Goal: Task Accomplishment & Management: Manage account settings

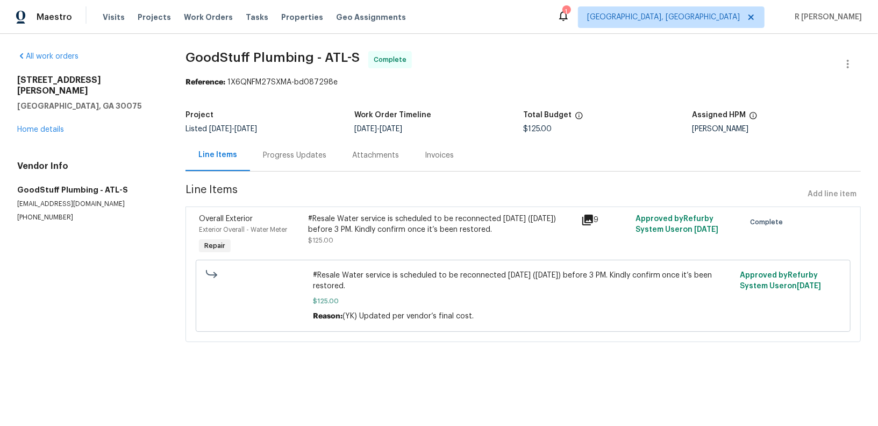
click at [285, 162] on div "Progress Updates" at bounding box center [294, 155] width 89 height 32
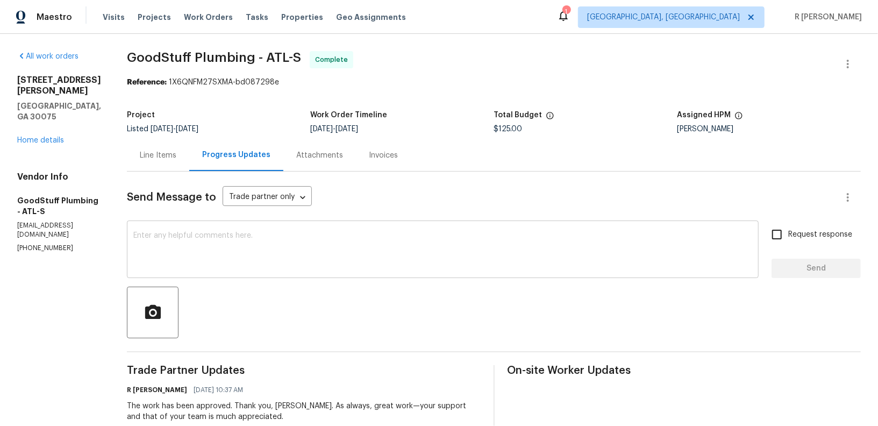
scroll to position [14, 0]
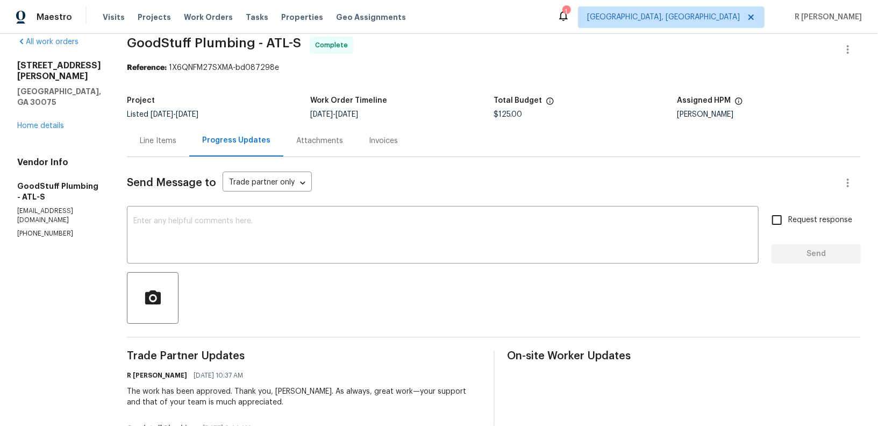
click at [346, 304] on div at bounding box center [494, 298] width 734 height 52
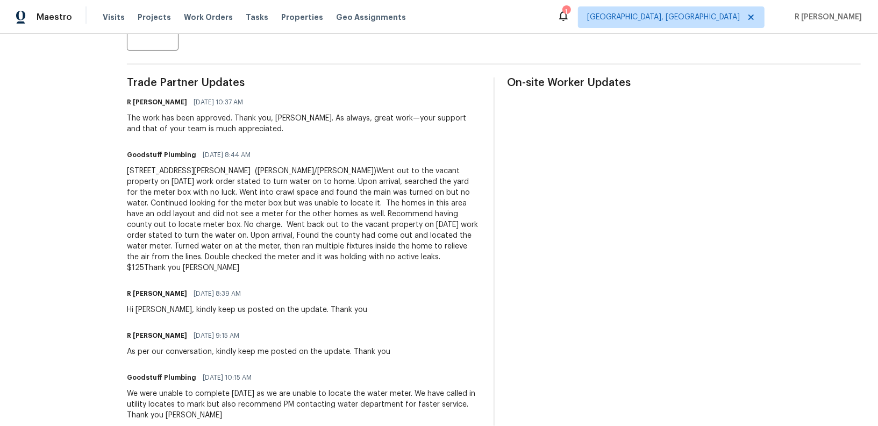
scroll to position [269, 0]
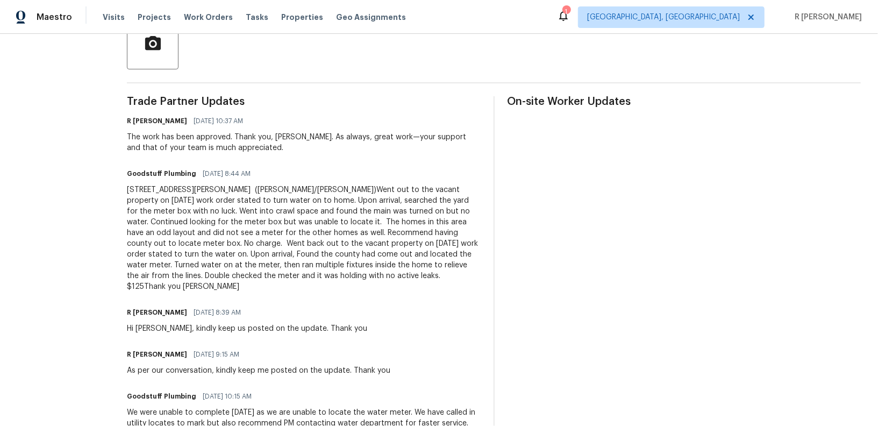
click at [329, 258] on div "355 Marietta Hwy Roswell (Tillman/Bobby)Went out to the vacant property on 08/0…" at bounding box center [304, 238] width 354 height 108
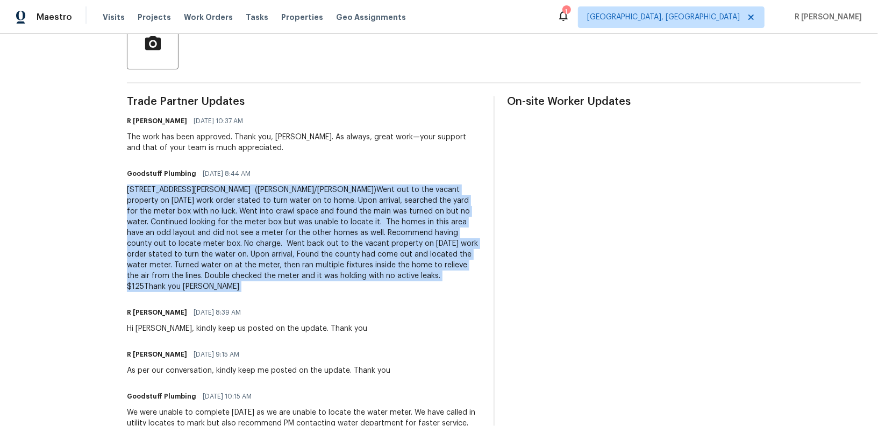
click at [329, 258] on div "355 Marietta Hwy Roswell (Tillman/Bobby)Went out to the vacant property on 08/0…" at bounding box center [304, 238] width 354 height 108
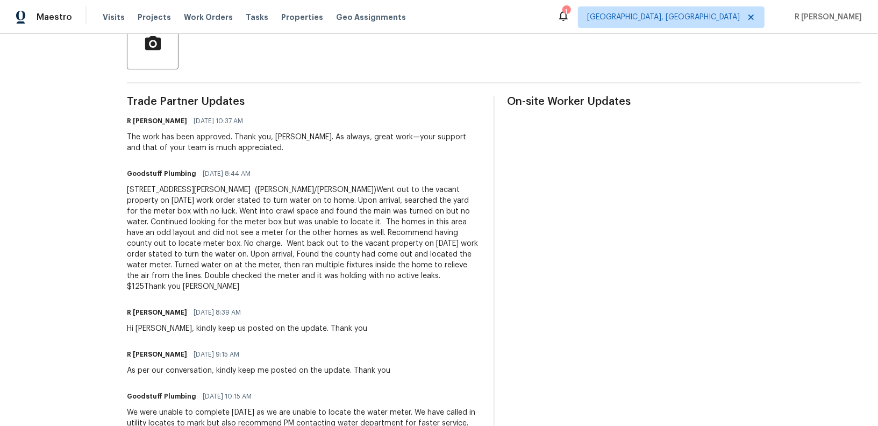
click at [74, 170] on section "All work orders 355 Marietta Hwy Roswell, GA 30075 Home details Vendor Info Goo…" at bounding box center [59, 249] width 84 height 934
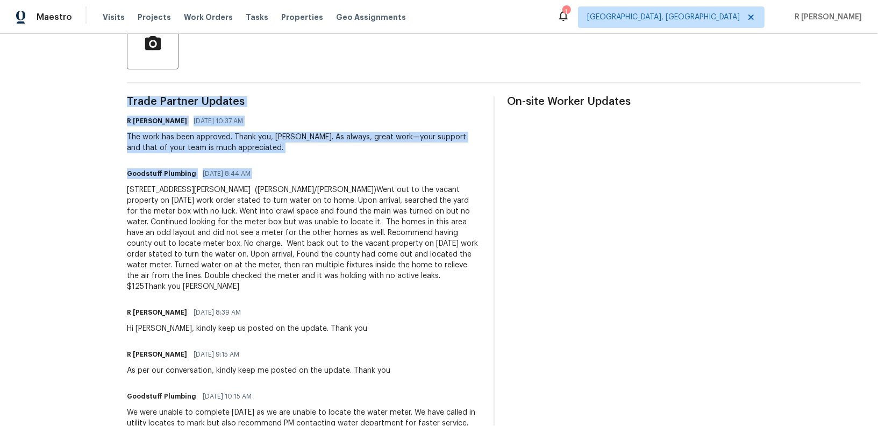
drag, startPoint x: 153, startPoint y: 189, endPoint x: 507, endPoint y: 281, distance: 365.1
click at [507, 281] on div "Trade Partner Updates R Yogesh Kannan 08/07/2025 10:37 AM The work has been app…" at bounding box center [494, 406] width 734 height 620
click at [464, 277] on div "355 Marietta Hwy Roswell (Tillman/Bobby)Went out to the vacant property on 08/0…" at bounding box center [304, 238] width 354 height 108
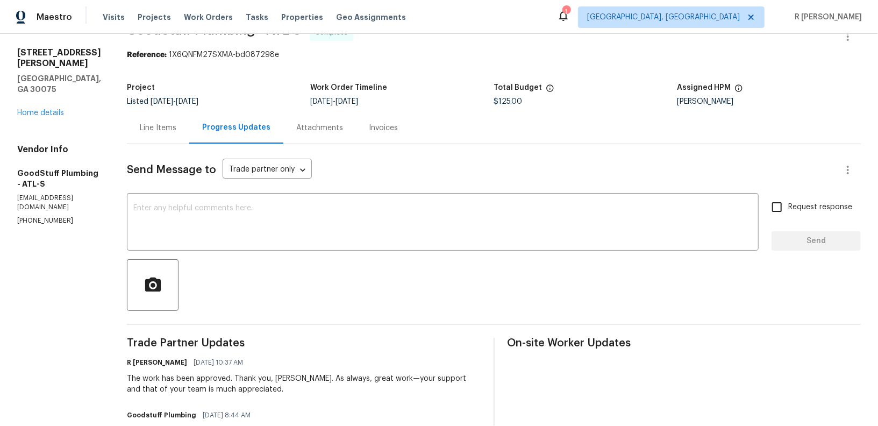
scroll to position [0, 0]
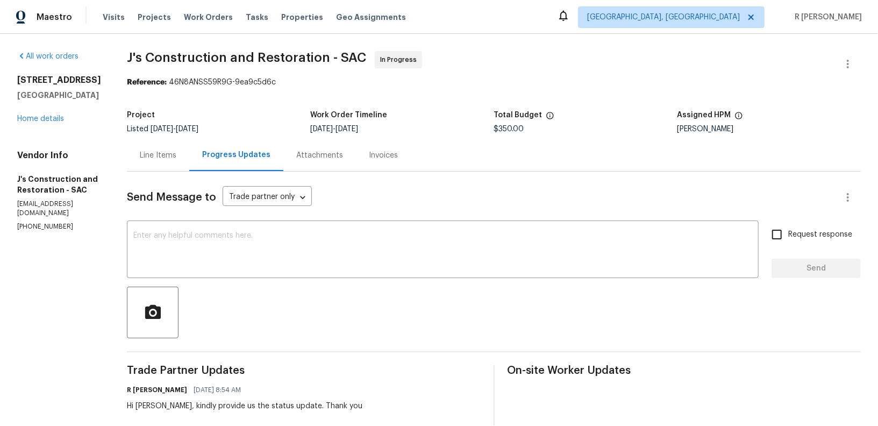
scroll to position [2, 0]
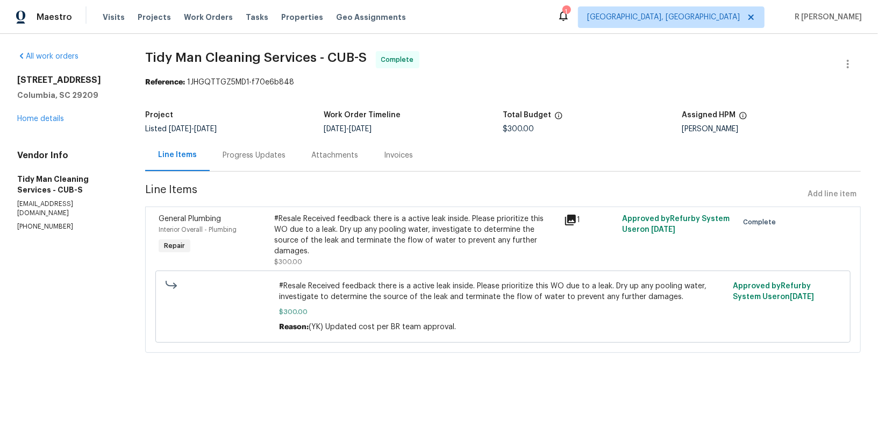
click at [245, 162] on div "Progress Updates" at bounding box center [254, 155] width 89 height 32
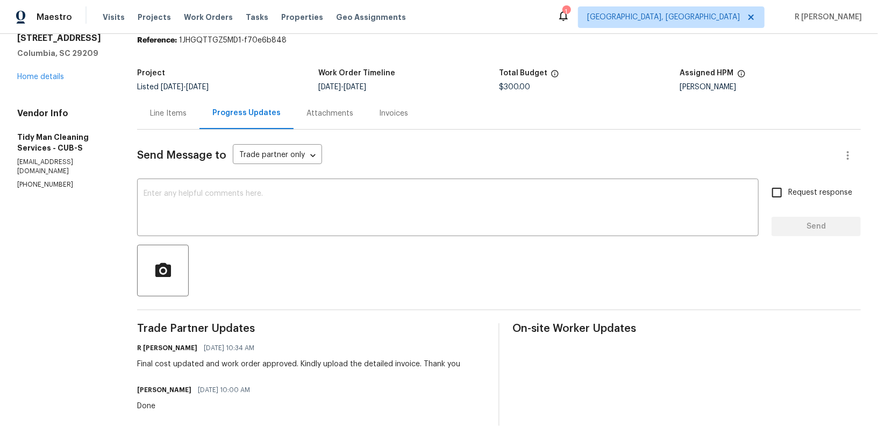
scroll to position [19, 0]
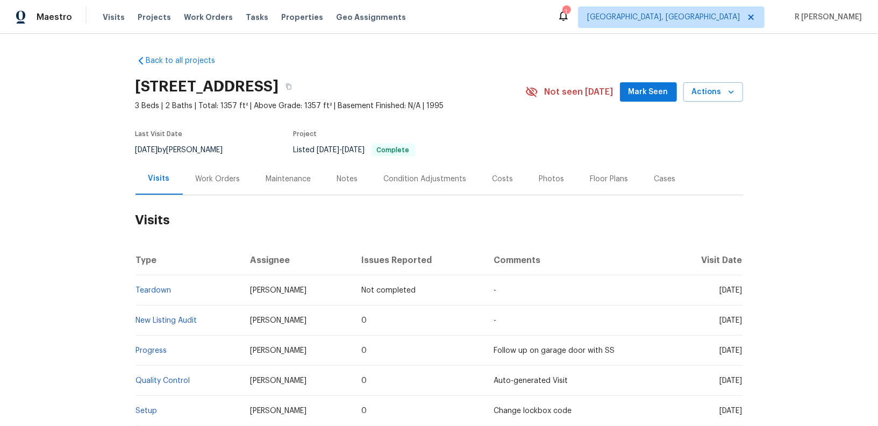
click at [227, 179] on div "Work Orders" at bounding box center [218, 179] width 45 height 11
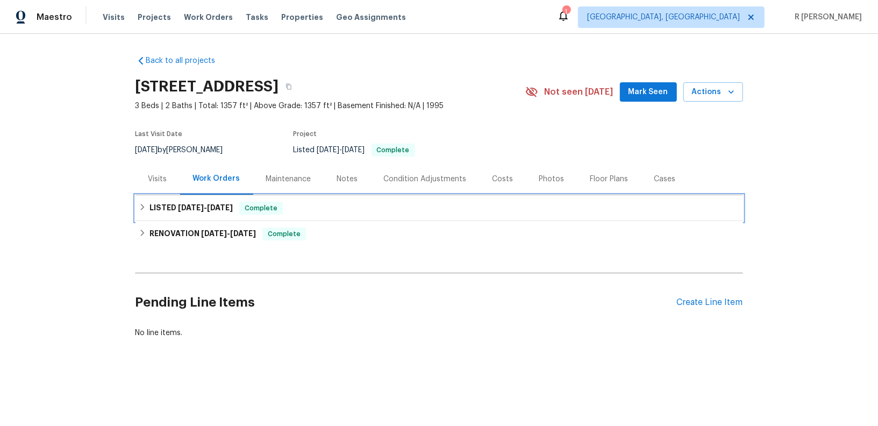
click at [210, 204] on span "8/8/25" at bounding box center [220, 208] width 26 height 8
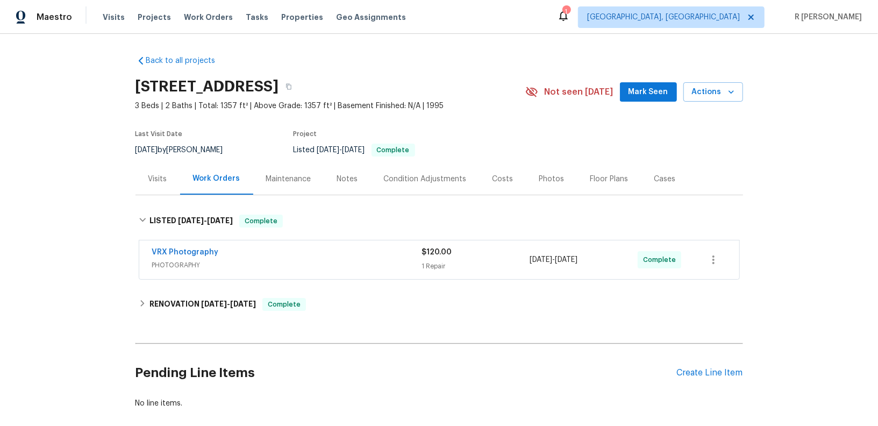
click at [244, 260] on span "PHOTOGRAPHY" at bounding box center [287, 265] width 270 height 11
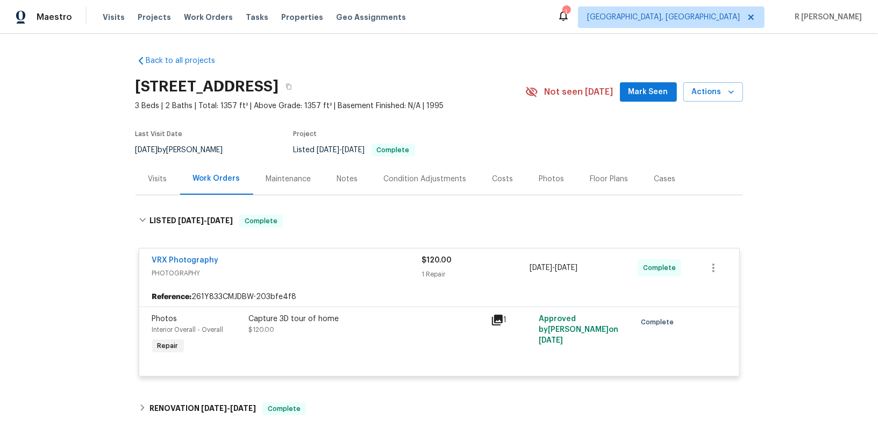
click at [244, 260] on div "VRX Photography" at bounding box center [287, 261] width 270 height 13
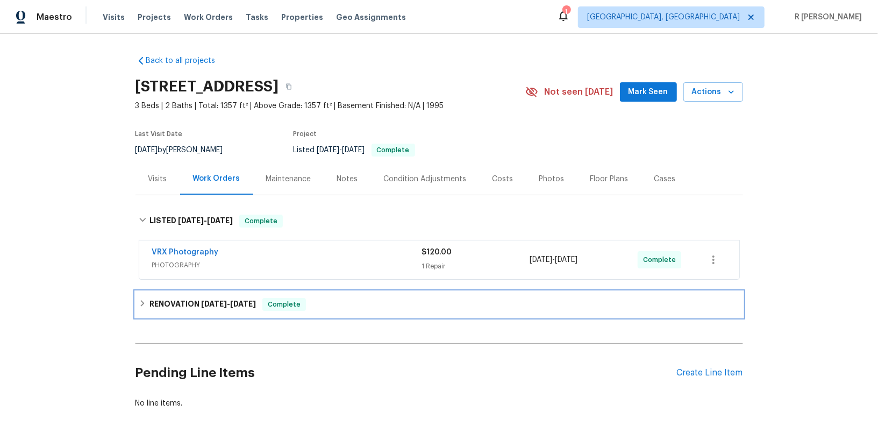
click at [363, 312] on div "RENOVATION 7/23/25 - 8/7/25 Complete" at bounding box center [440, 304] width 608 height 26
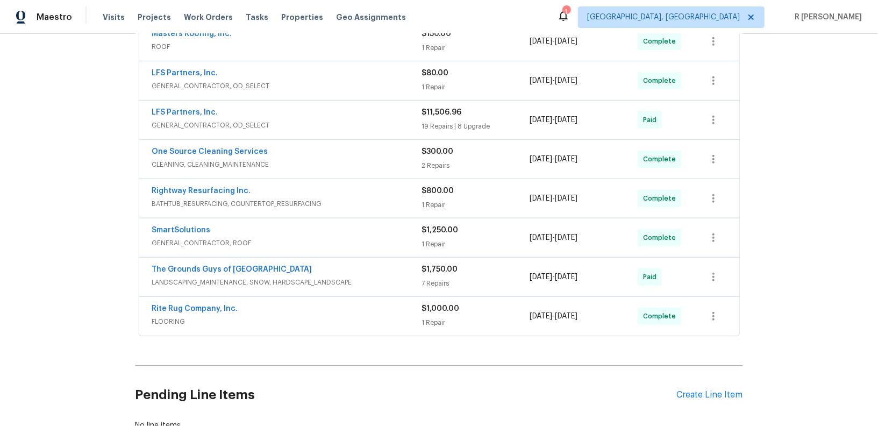
scroll to position [495, 0]
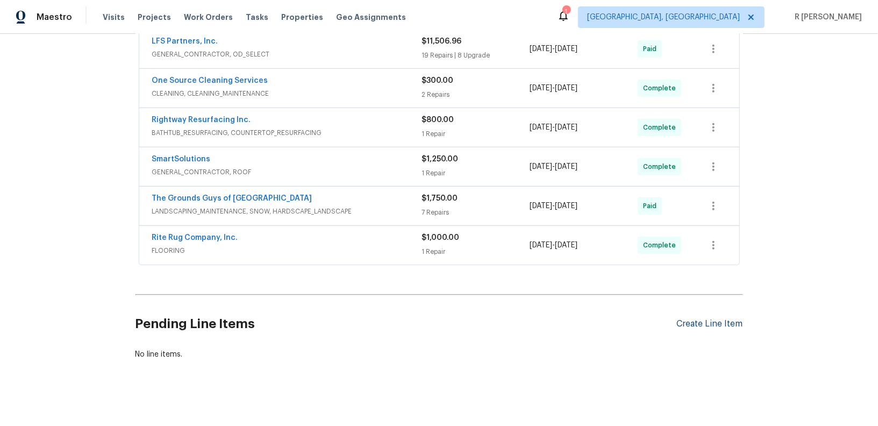
click at [711, 322] on div "Create Line Item" at bounding box center [710, 324] width 66 height 10
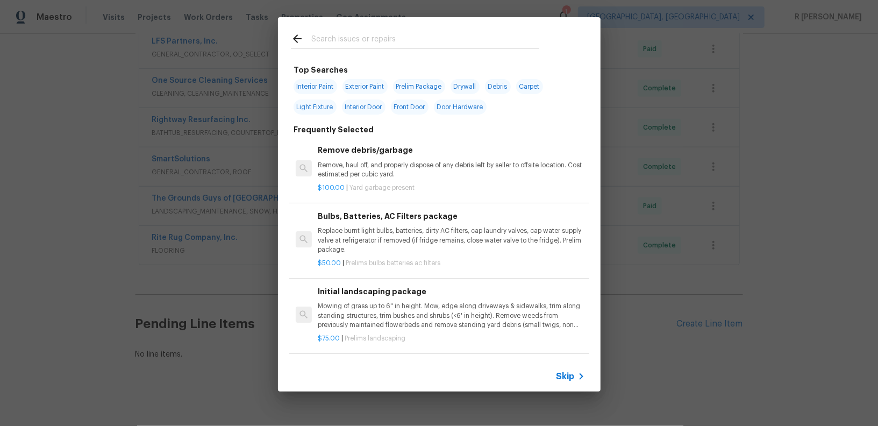
click at [375, 34] on input "text" at bounding box center [425, 40] width 228 height 16
click at [391, 44] on input "text" at bounding box center [425, 40] width 228 height 16
click at [587, 375] on div "Skip" at bounding box center [439, 376] width 323 height 30
click at [561, 375] on span "Skip" at bounding box center [566, 376] width 18 height 11
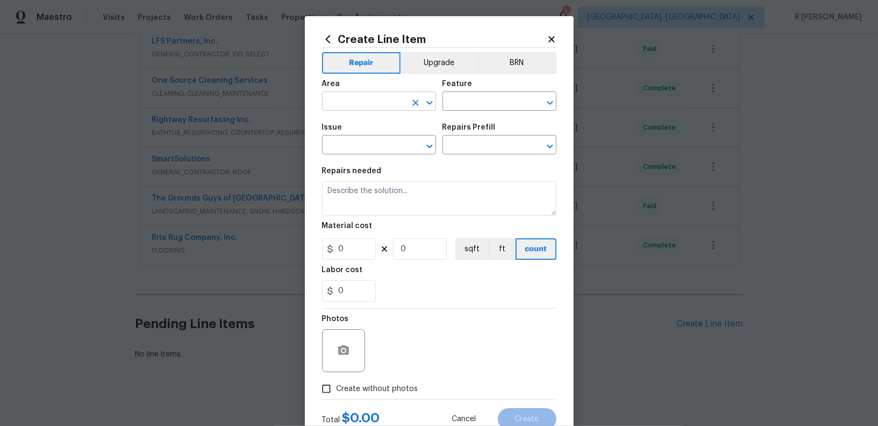
click at [390, 109] on input "text" at bounding box center [364, 102] width 84 height 17
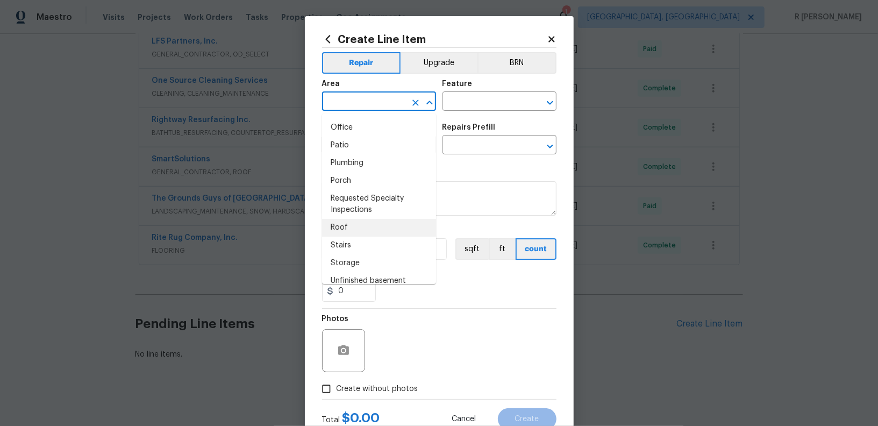
scroll to position [665, 0]
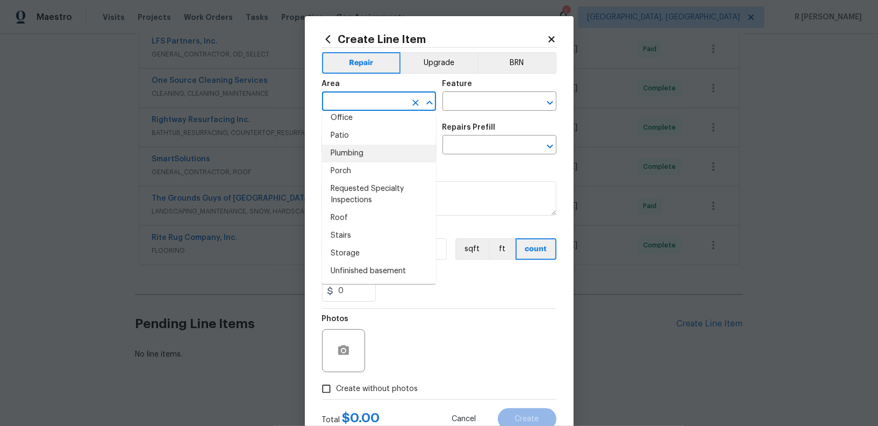
click at [369, 153] on li "Plumbing" at bounding box center [379, 154] width 114 height 18
type input "Plumbing"
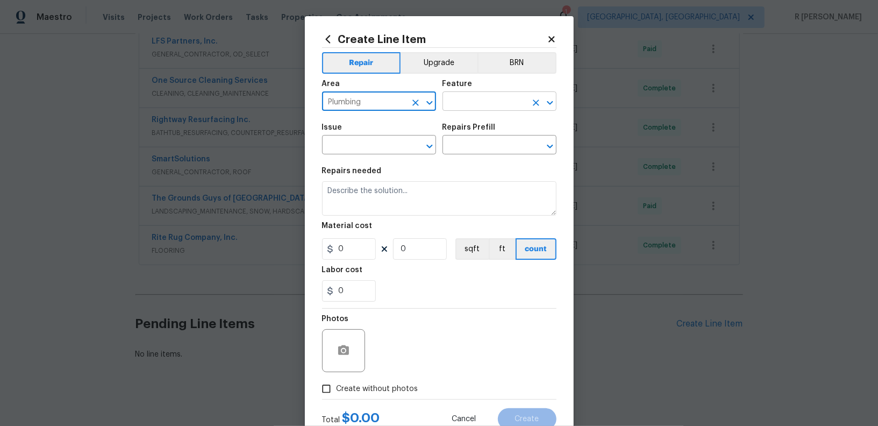
click at [470, 103] on input "text" at bounding box center [485, 102] width 84 height 17
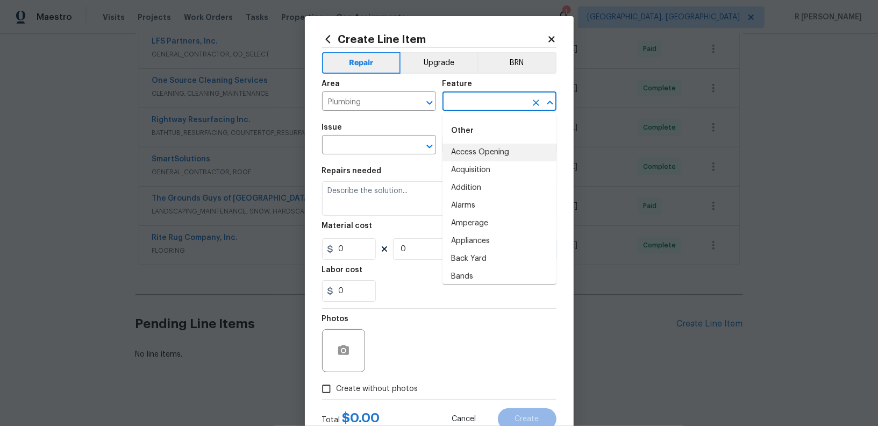
click at [479, 96] on input "text" at bounding box center [485, 102] width 84 height 17
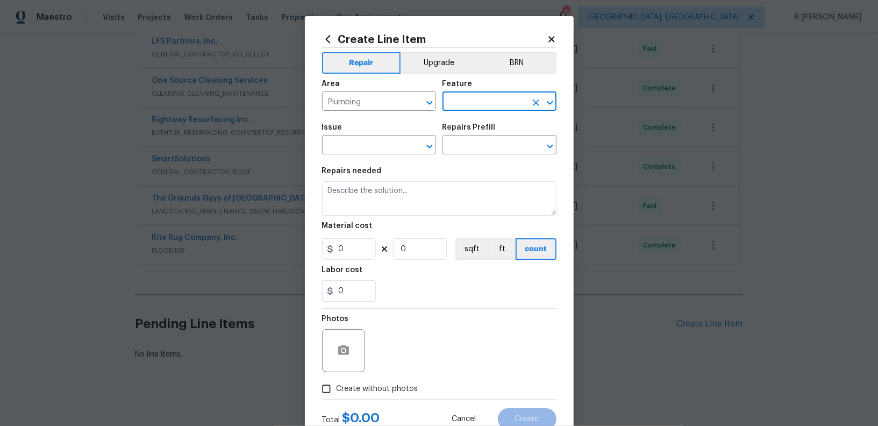
click at [475, 101] on input "text" at bounding box center [485, 102] width 84 height 17
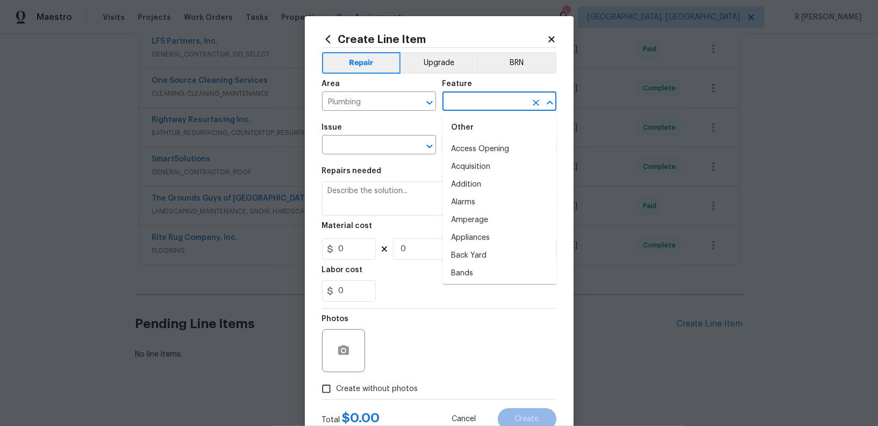
scroll to position [0, 0]
click at [413, 211] on textarea at bounding box center [439, 198] width 234 height 34
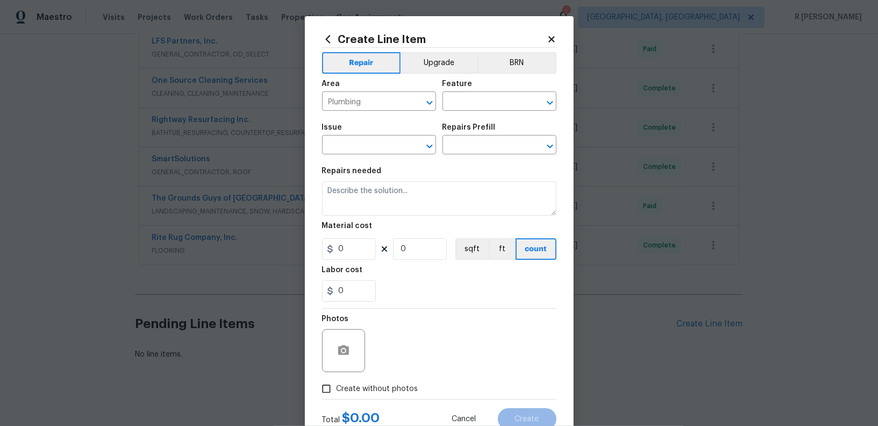
click at [551, 34] on icon at bounding box center [552, 39] width 10 height 10
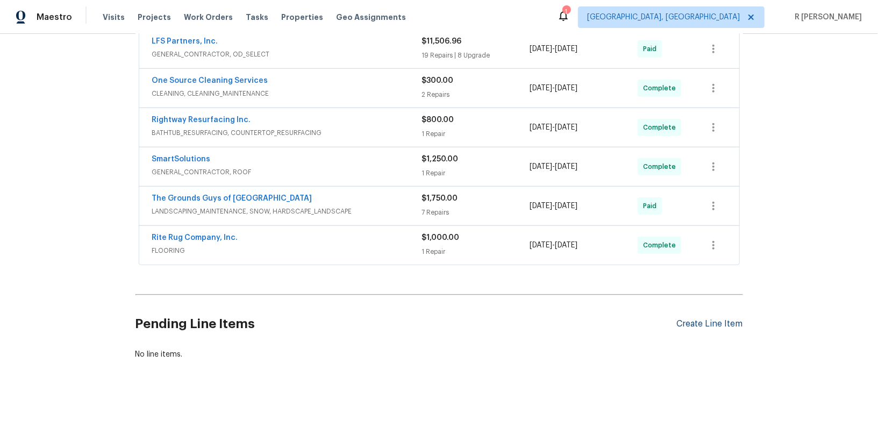
click at [712, 319] on div "Create Line Item" at bounding box center [710, 324] width 66 height 10
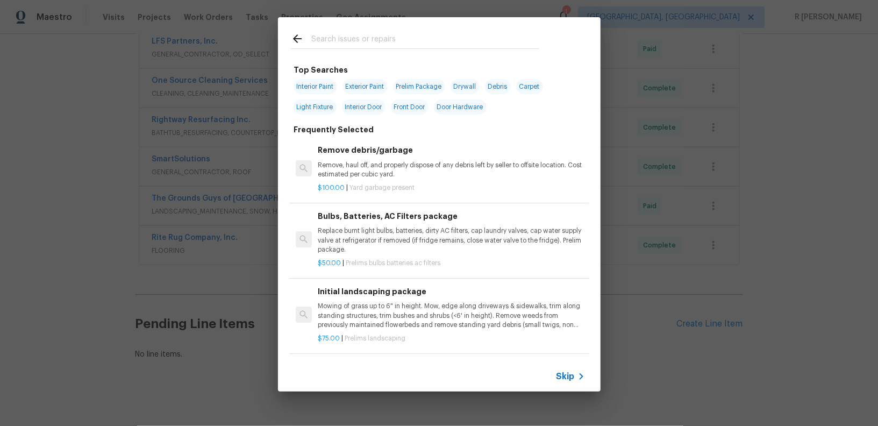
click at [389, 48] on input "text" at bounding box center [425, 40] width 228 height 16
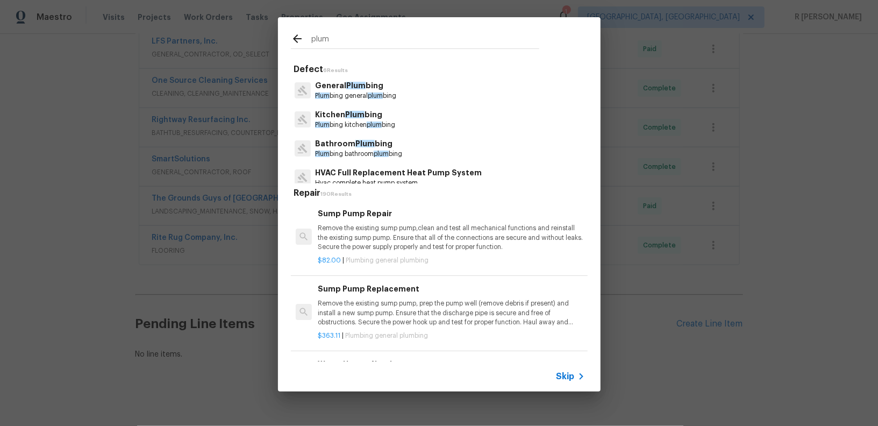
type input "plum"
click at [367, 146] on span "Plum" at bounding box center [364, 144] width 19 height 8
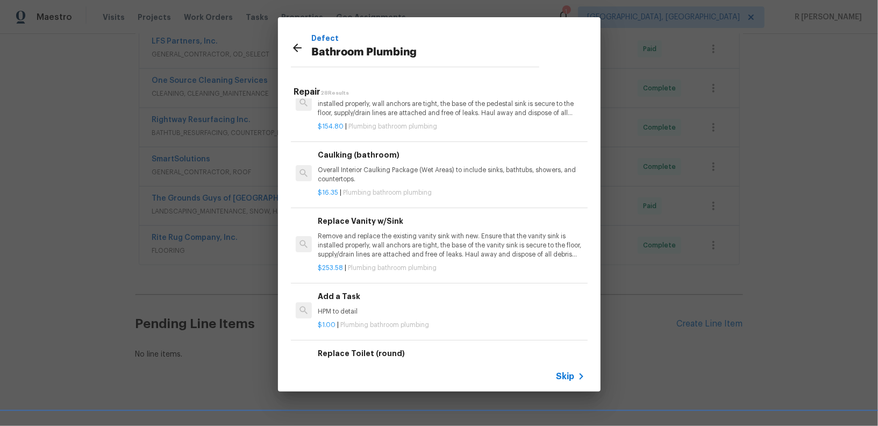
scroll to position [1542, 0]
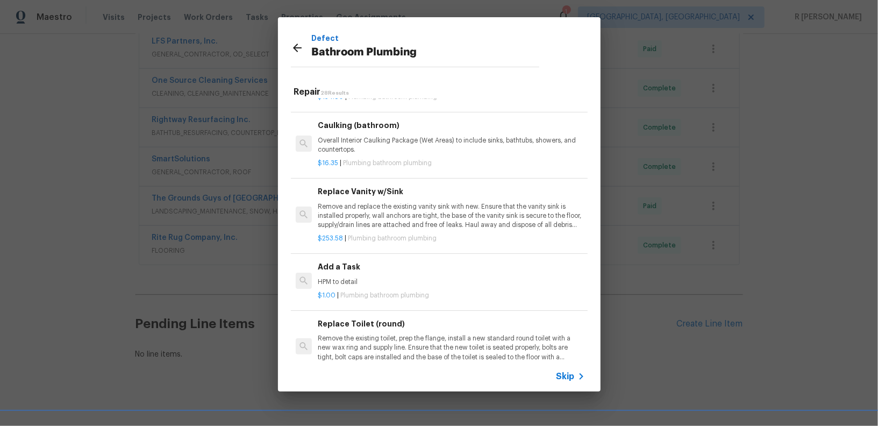
click at [369, 261] on h6 "Add a Task" at bounding box center [451, 267] width 267 height 12
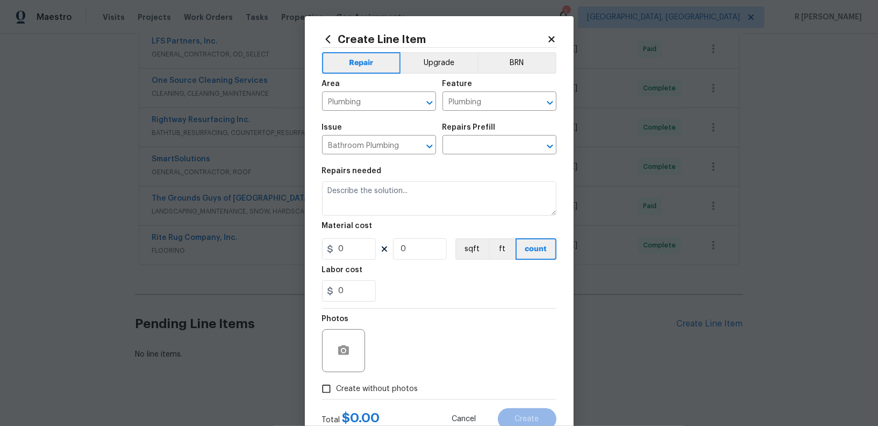
type input "Add a Task $1.00"
type textarea "HPM to detail"
type input "1"
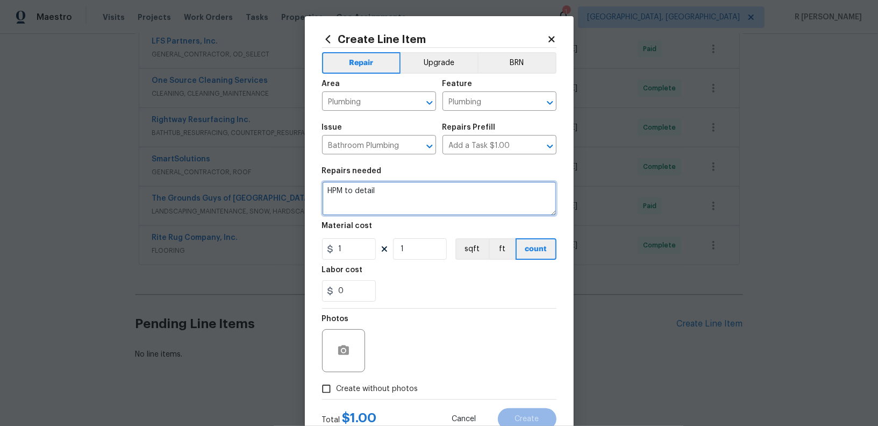
click at [417, 184] on textarea "HPM to detail" at bounding box center [439, 198] width 234 height 34
paste textarea "Received feedback the is water under the sinks in the bathrooms. Please priorit…"
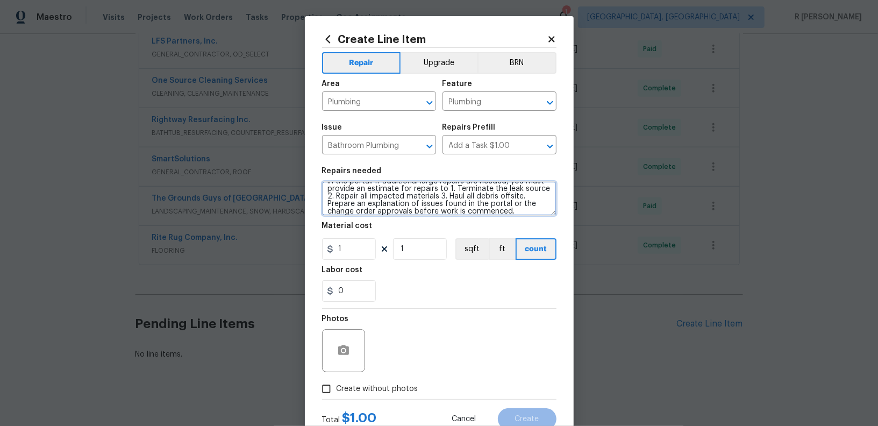
scroll to position [0, 0]
type textarea "#Resale Received feedback the is water under the sinks in the bathrooms. Please…"
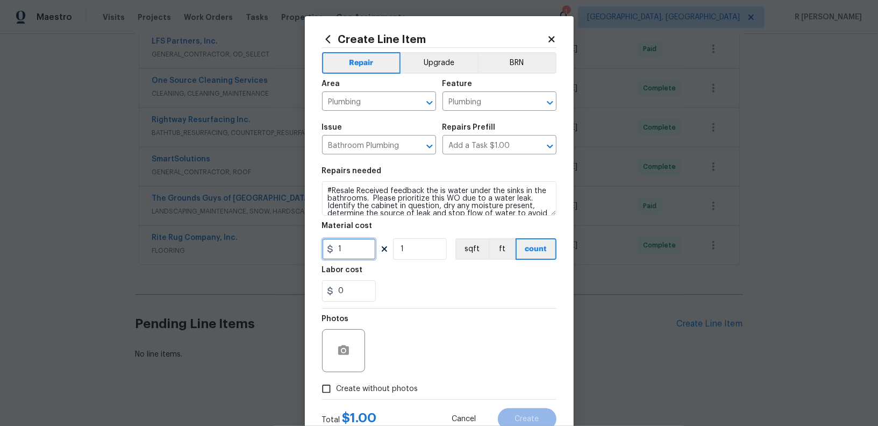
click at [350, 255] on input "1" at bounding box center [349, 249] width 54 height 22
type input "75"
click at [399, 278] on div "Labor cost" at bounding box center [439, 273] width 234 height 14
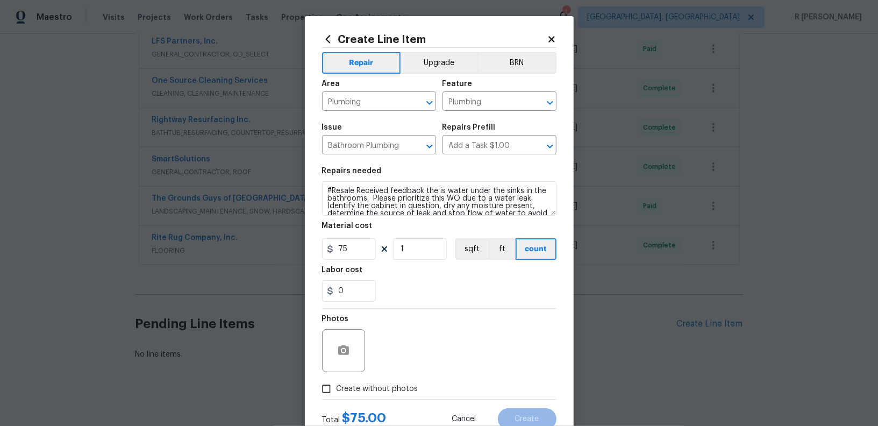
scroll to position [37, 0]
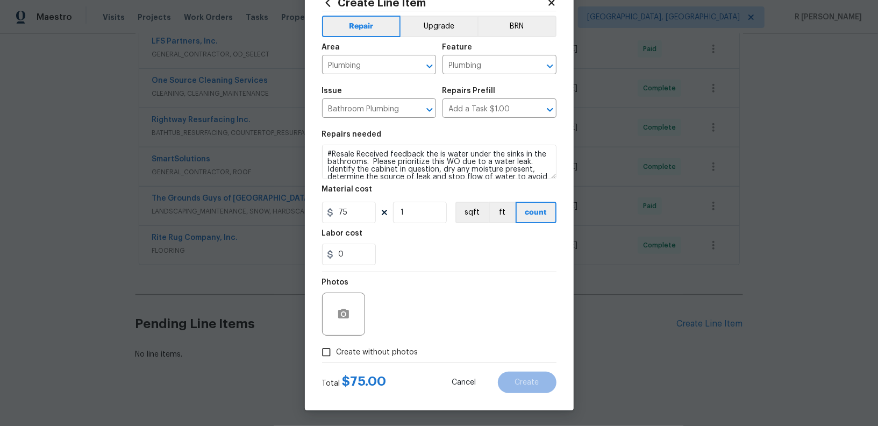
click at [345, 346] on label "Create without photos" at bounding box center [367, 352] width 102 height 20
click at [337, 346] on input "Create without photos" at bounding box center [326, 352] width 20 height 20
checkbox input "true"
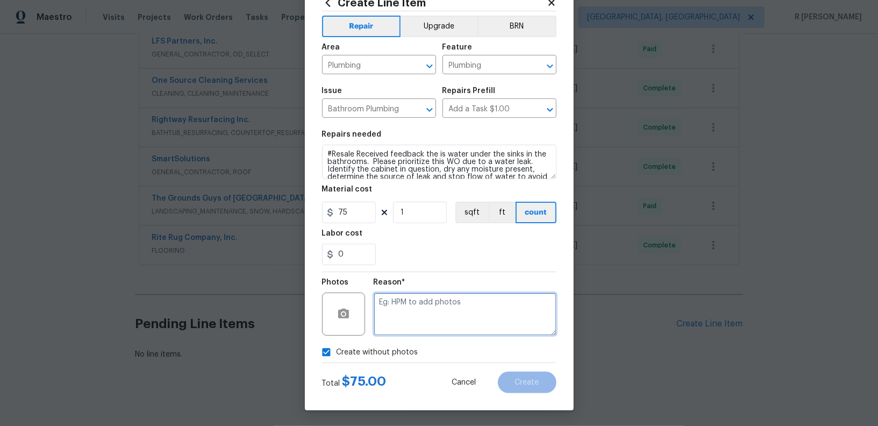
click at [438, 293] on textarea at bounding box center [465, 314] width 183 height 43
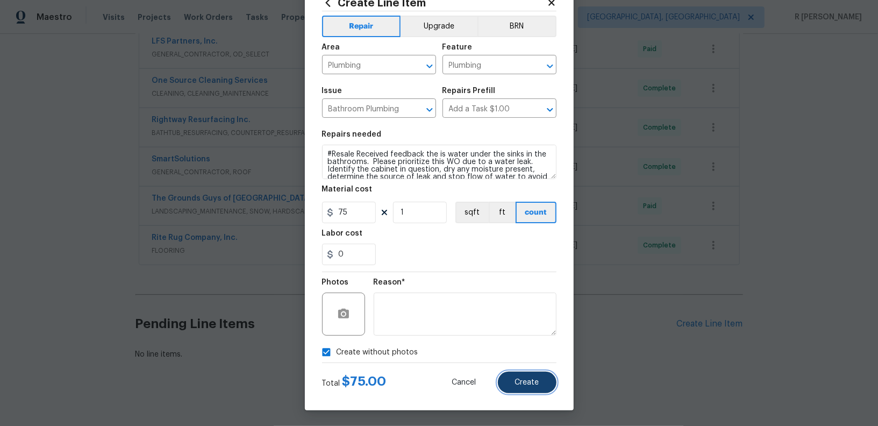
click at [531, 383] on span "Create" at bounding box center [527, 383] width 24 height 8
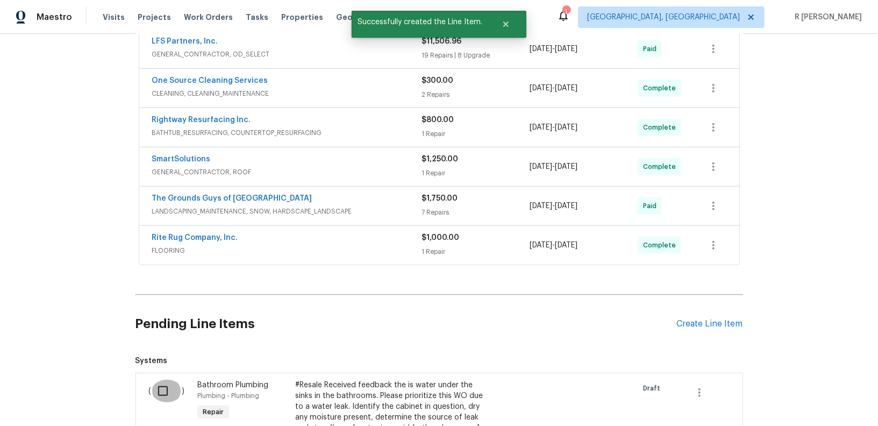
click at [157, 384] on input "checkbox" at bounding box center [167, 391] width 31 height 23
checkbox input "true"
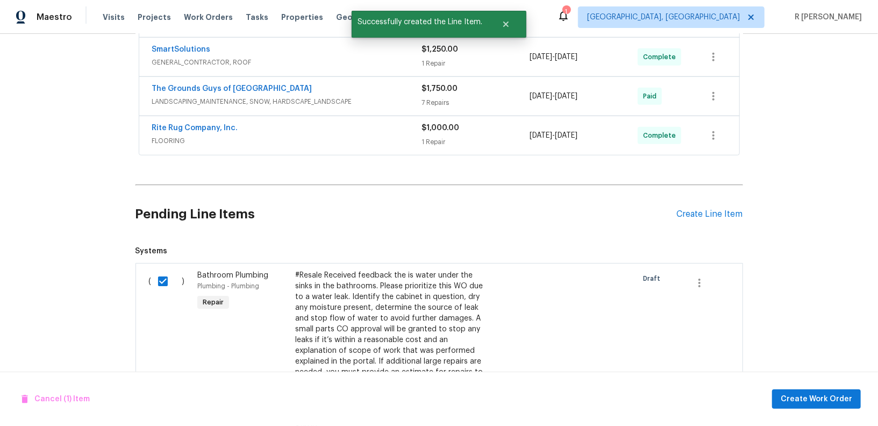
scroll to position [800, 0]
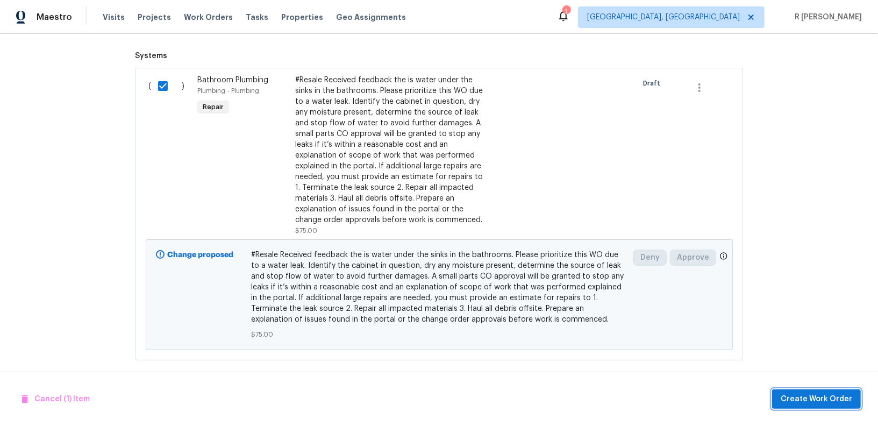
click at [809, 399] on span "Create Work Order" at bounding box center [817, 399] width 72 height 13
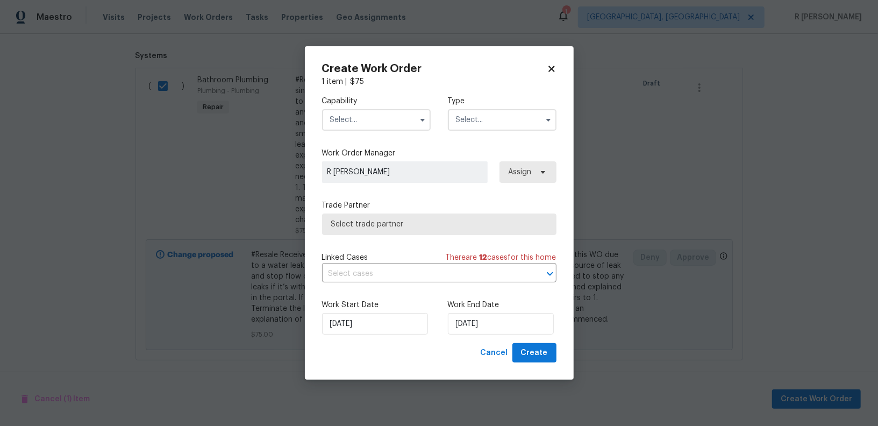
click at [379, 130] on div "Capability Type" at bounding box center [439, 113] width 234 height 52
click at [367, 116] on input "text" at bounding box center [376, 120] width 109 height 22
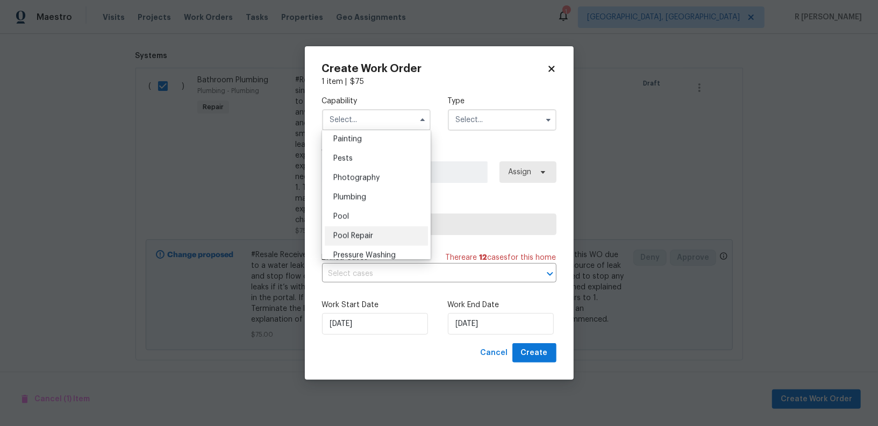
scroll to position [906, 0]
click at [371, 186] on div "Photography" at bounding box center [376, 178] width 103 height 19
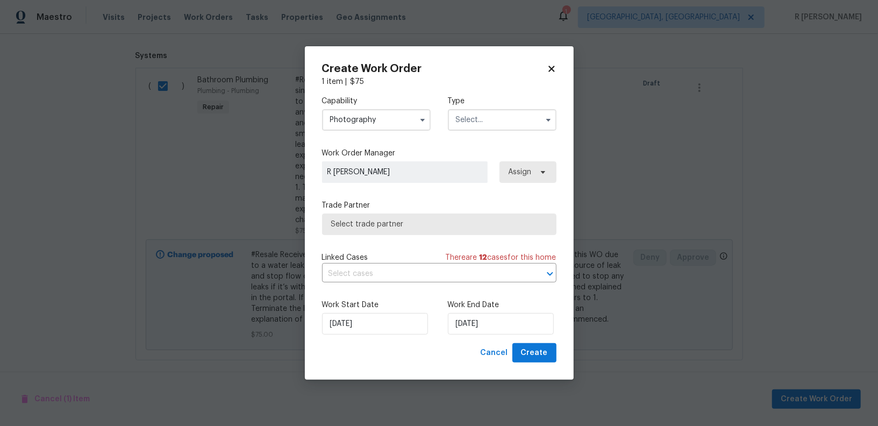
click at [373, 106] on div "Capability Photography" at bounding box center [376, 113] width 109 height 35
click at [373, 117] on input "Photography" at bounding box center [376, 120] width 109 height 22
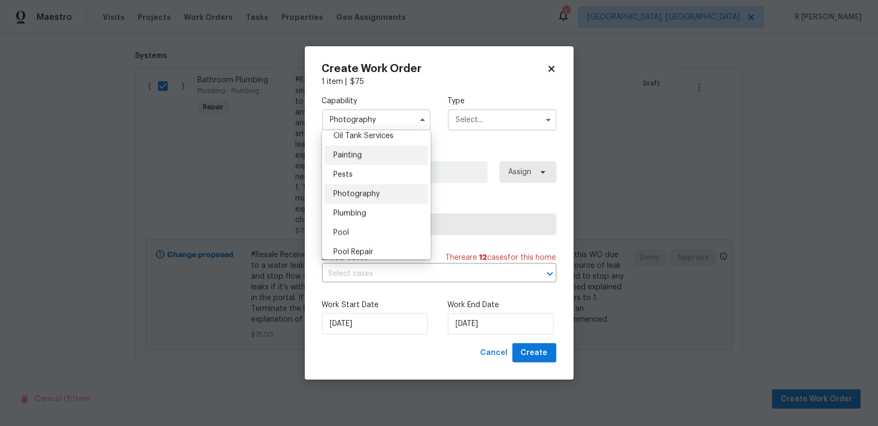
scroll to position [893, 0]
click at [365, 204] on div "Plumbing" at bounding box center [376, 210] width 103 height 19
type input "Plumbing"
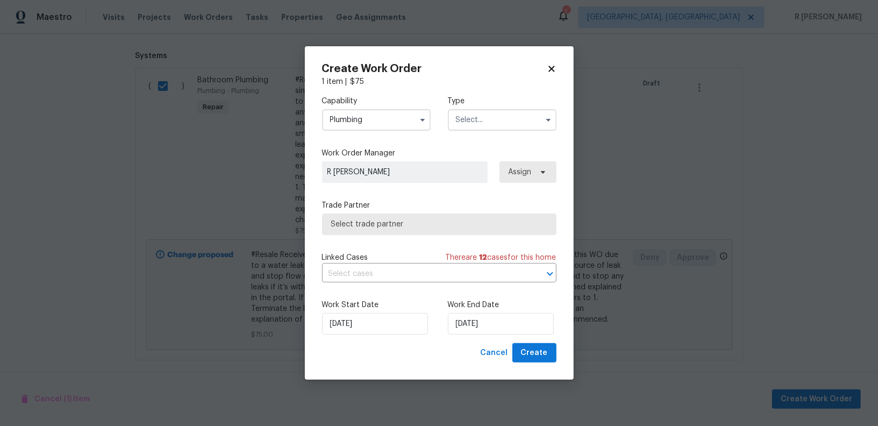
click at [479, 116] on input "text" at bounding box center [502, 120] width 109 height 22
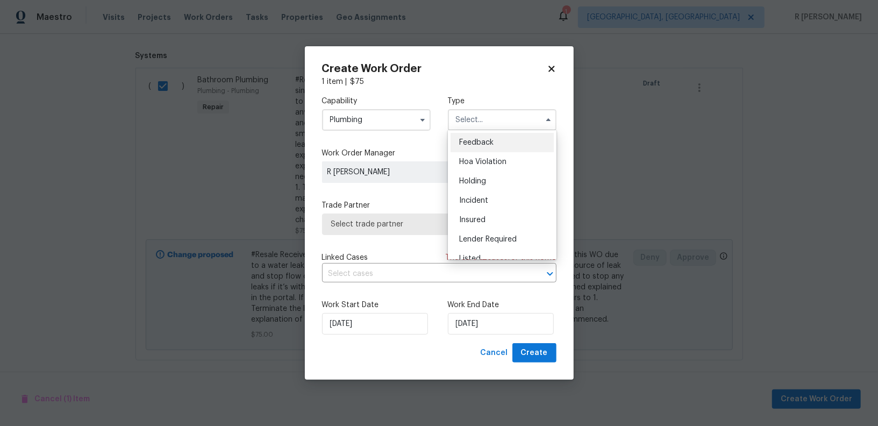
click at [499, 131] on ul "Feedback Hoa Violation Holding Incident Insured Lender Required Listed Lite Lwo…" at bounding box center [502, 194] width 109 height 129
click at [495, 137] on div "Feedback" at bounding box center [502, 142] width 103 height 19
type input "Feedback"
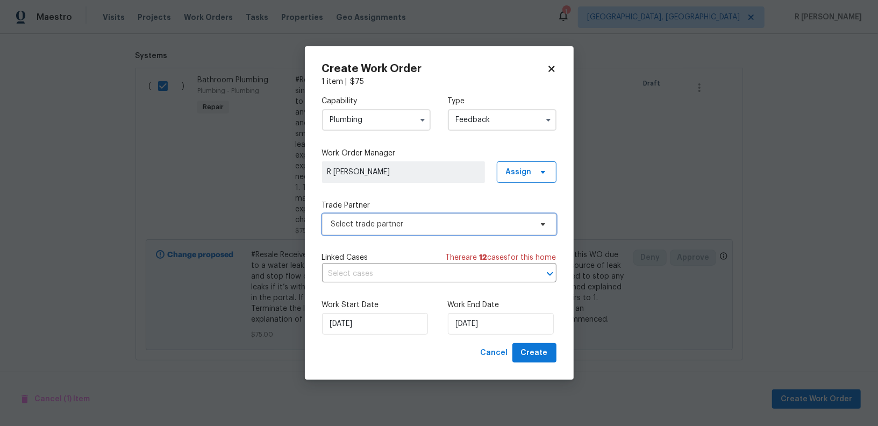
click at [366, 219] on span "Select trade partner" at bounding box center [431, 224] width 201 height 11
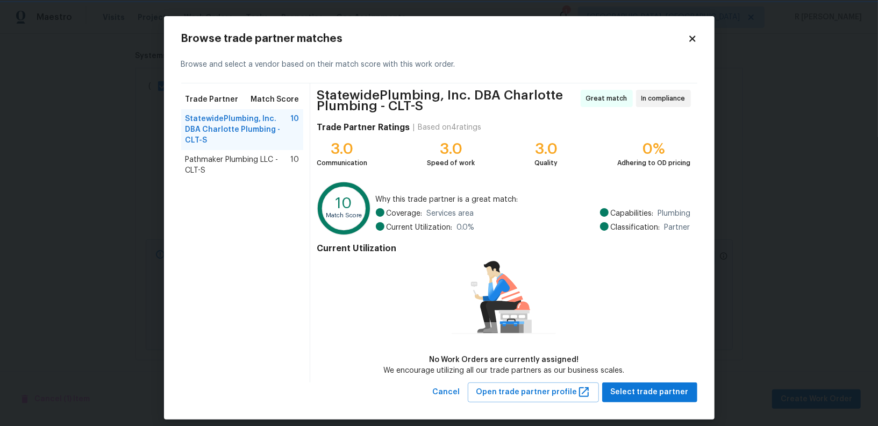
scroll to position [9, 0]
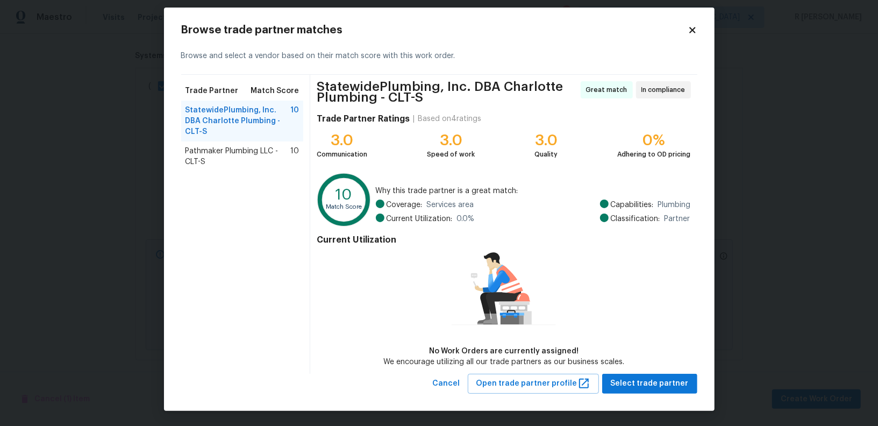
click at [275, 146] on span "Pathmaker Plumbing LLC - CLT-S" at bounding box center [238, 157] width 105 height 22
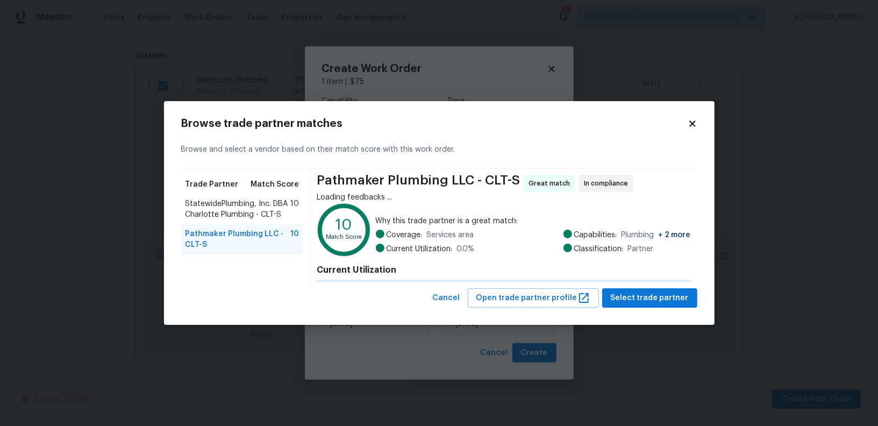
scroll to position [0, 0]
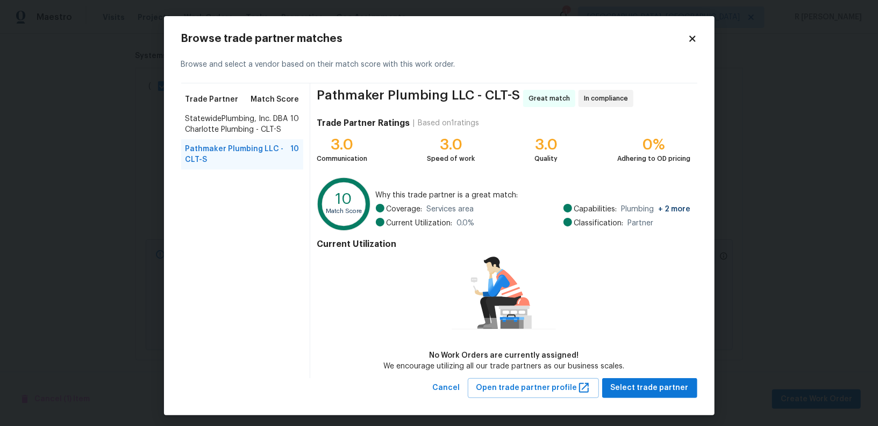
click at [253, 126] on span "StatewidePlumbing, Inc. DBA Charlotte Plumbing - CLT-S" at bounding box center [238, 124] width 105 height 22
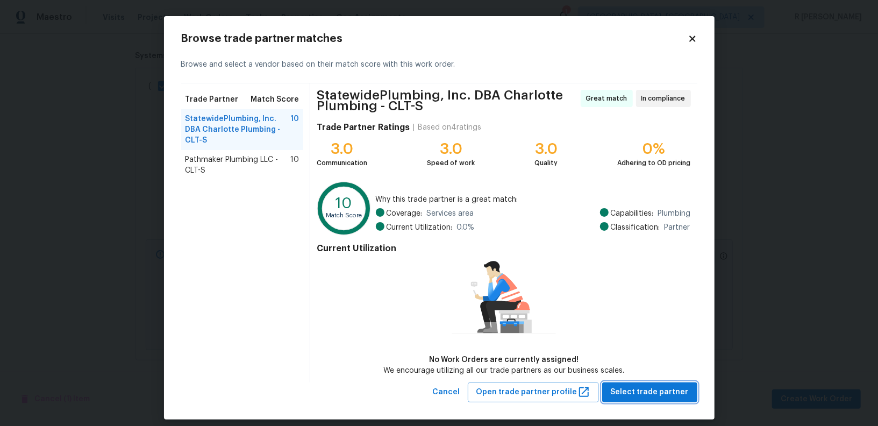
click at [670, 384] on button "Select trade partner" at bounding box center [649, 392] width 95 height 20
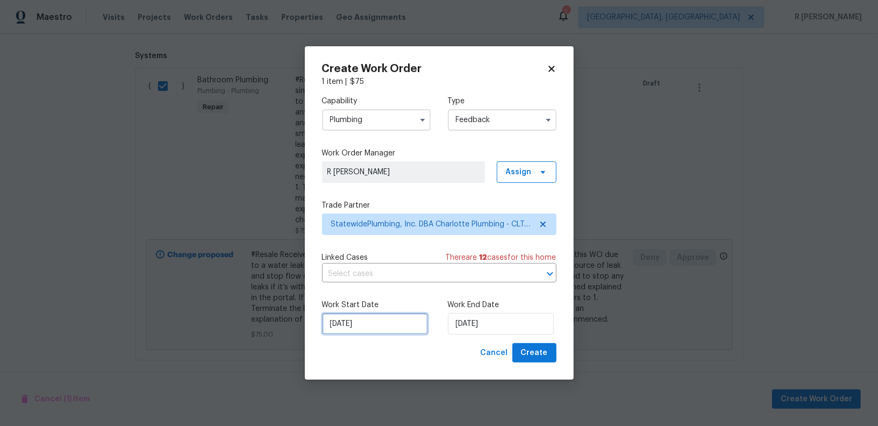
click at [371, 329] on input "11/08/2025" at bounding box center [375, 324] width 106 height 22
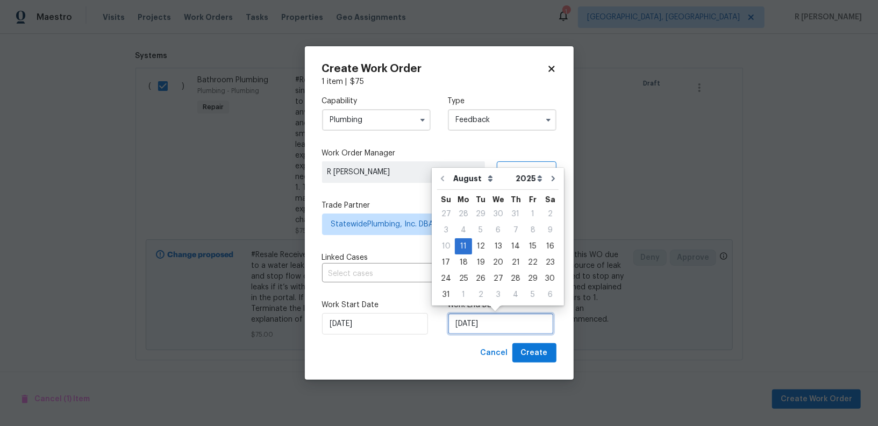
click at [474, 328] on input "11/08/2025" at bounding box center [501, 324] width 106 height 22
click at [503, 246] on div "13" at bounding box center [498, 246] width 18 height 15
type input "13/08/2025"
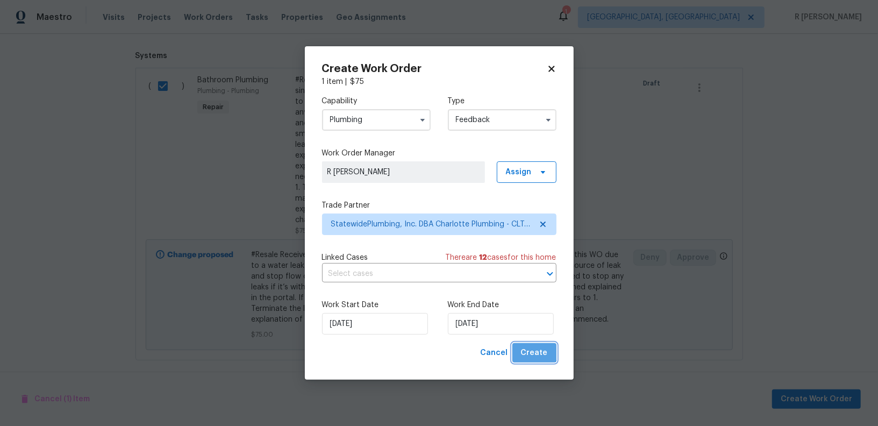
click at [536, 349] on span "Create" at bounding box center [534, 352] width 27 height 13
checkbox input "false"
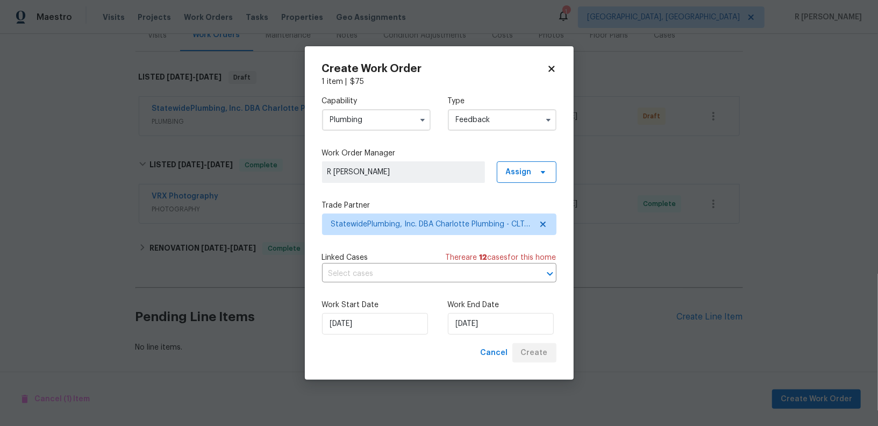
scroll to position [141, 0]
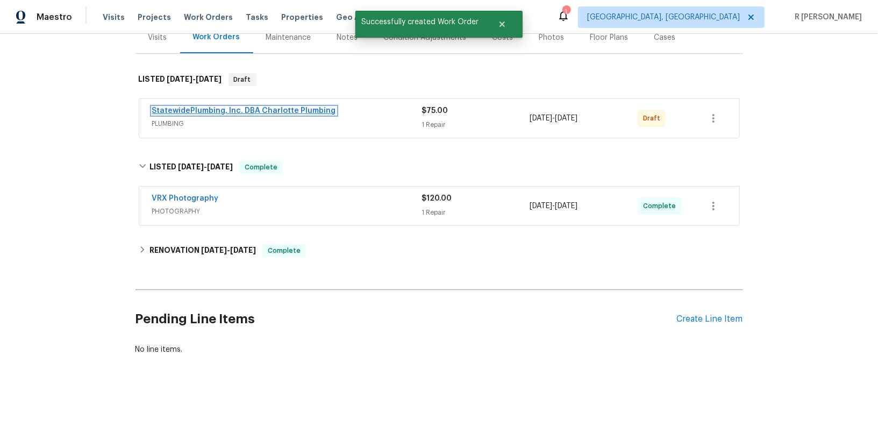
click at [193, 109] on link "StatewidePlumbing, Inc. DBA Charlotte Plumbing" at bounding box center [244, 111] width 184 height 8
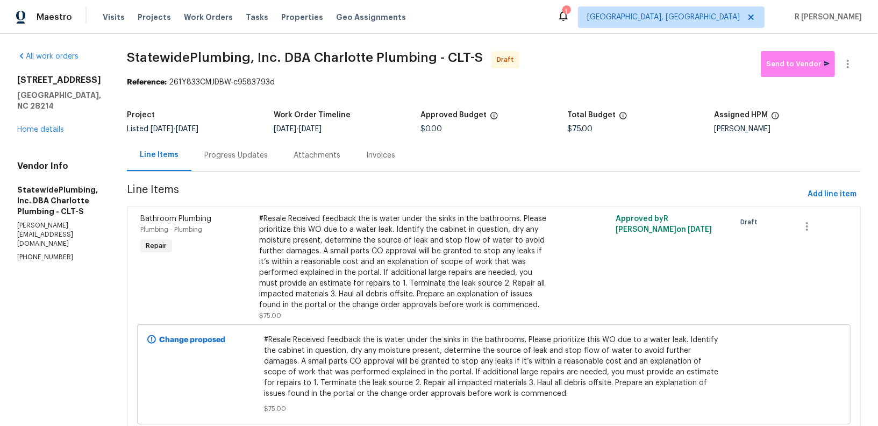
click at [255, 161] on div "Progress Updates" at bounding box center [235, 155] width 89 height 32
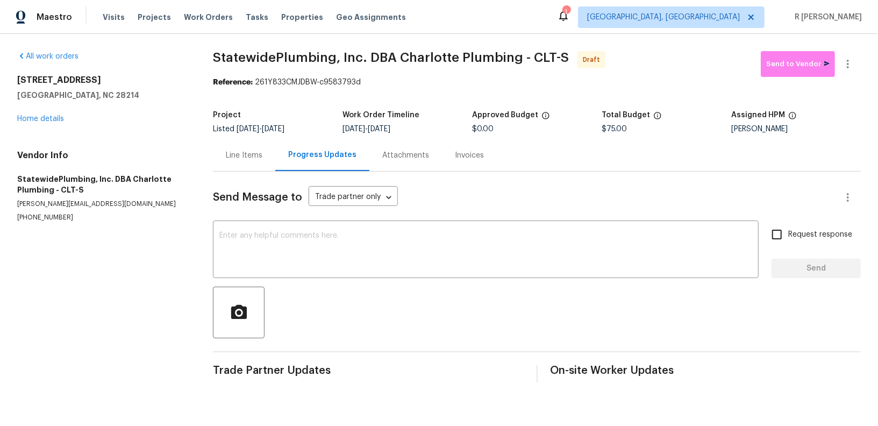
click at [255, 161] on div "Line Items" at bounding box center [244, 155] width 62 height 32
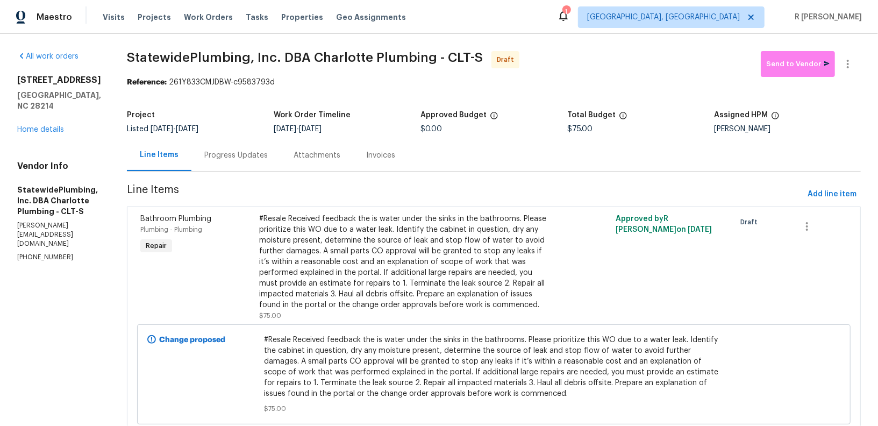
click at [257, 160] on div "Progress Updates" at bounding box center [235, 155] width 63 height 11
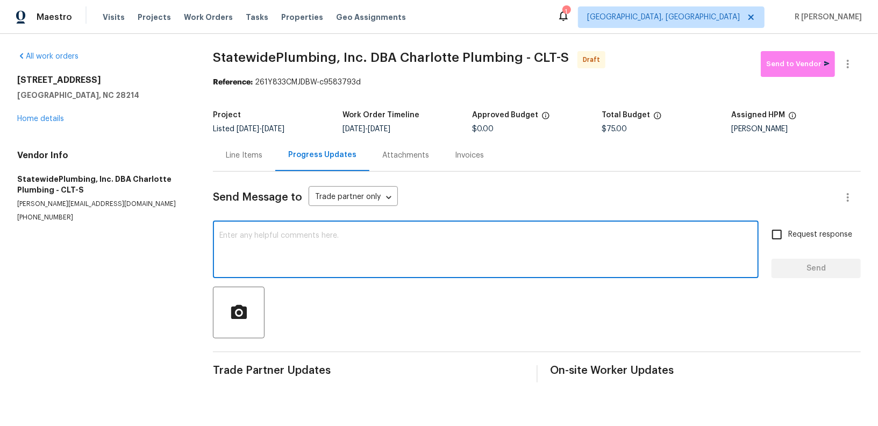
click at [351, 260] on textarea at bounding box center [485, 251] width 533 height 38
paste textarea "Hi this is (Yogesh) with Opendoor. I’m confirming you received the WO for the p…"
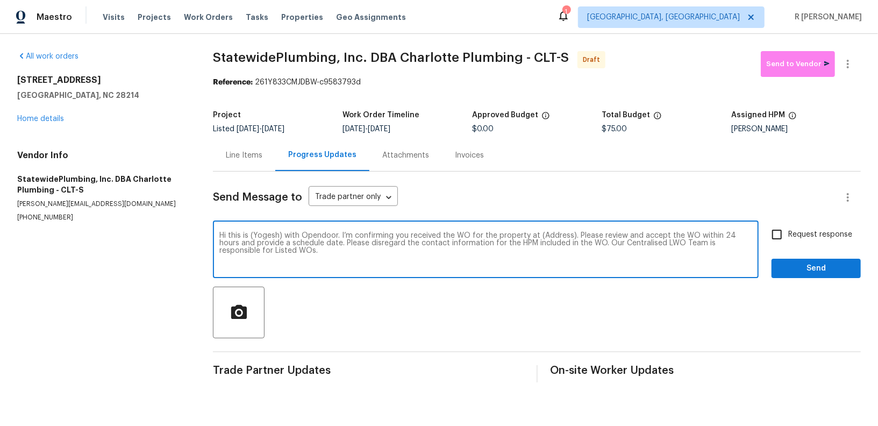
click at [557, 232] on textarea "Hi this is (Yogesh) with Opendoor. I’m confirming you received the WO for the p…" at bounding box center [485, 251] width 533 height 38
paste textarea "5912 Black Bear Ct, Charlotte, NC 28214"
type textarea "Hi this is (Yogesh) with Opendoor. I’m confirming you received the WO for the p…"
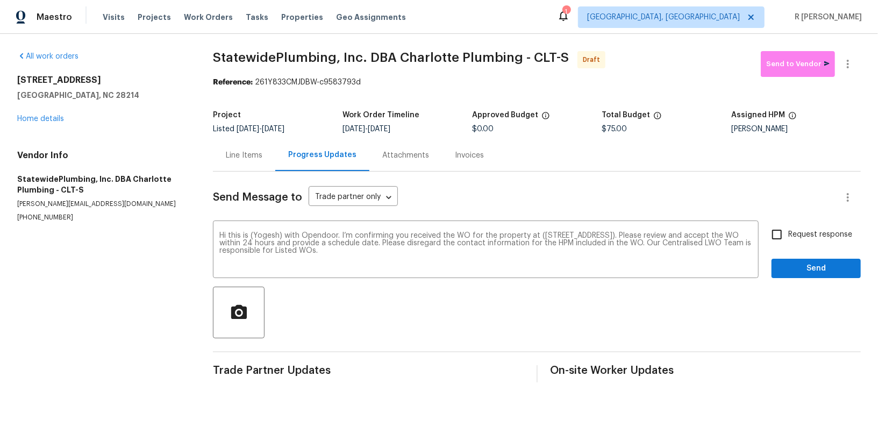
click at [796, 232] on span "Request response" at bounding box center [820, 234] width 64 height 11
click at [788, 232] on input "Request response" at bounding box center [777, 234] width 23 height 23
checkbox input "true"
click at [799, 274] on span "Send" at bounding box center [816, 268] width 72 height 13
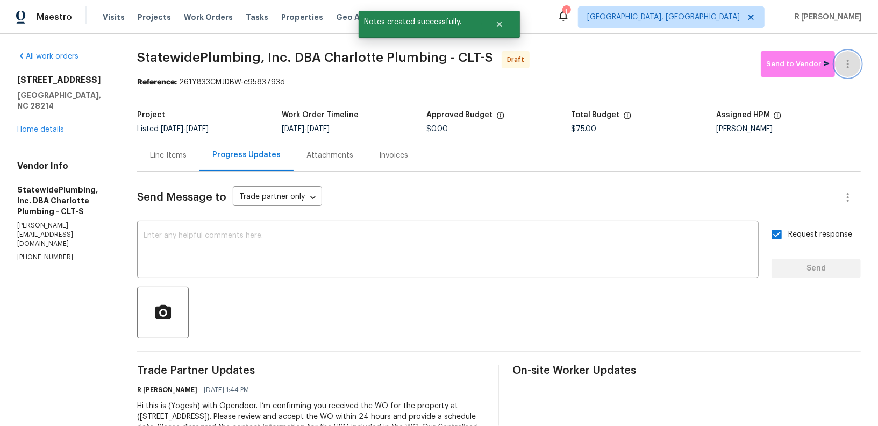
click at [850, 63] on icon "button" at bounding box center [848, 64] width 13 height 13
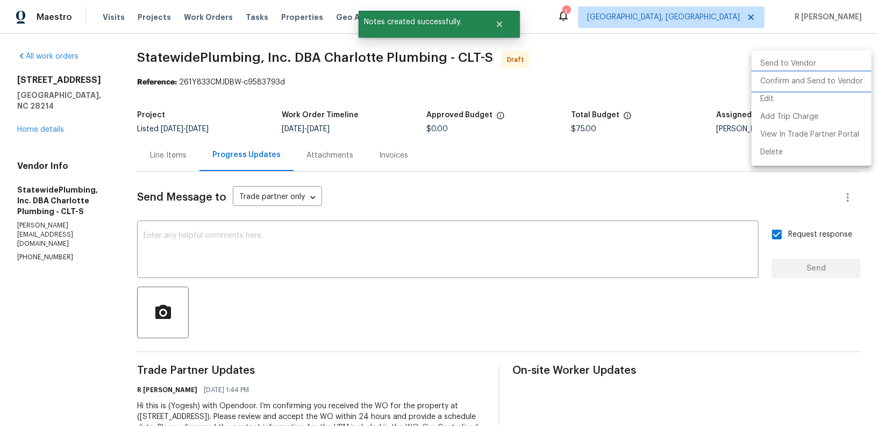
click at [810, 73] on li "Confirm and Send to Vendor" at bounding box center [812, 82] width 120 height 18
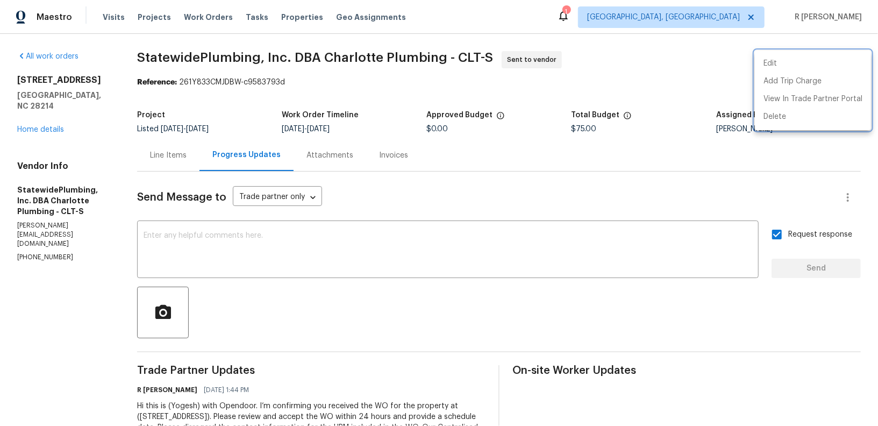
click at [660, 163] on div at bounding box center [439, 213] width 878 height 426
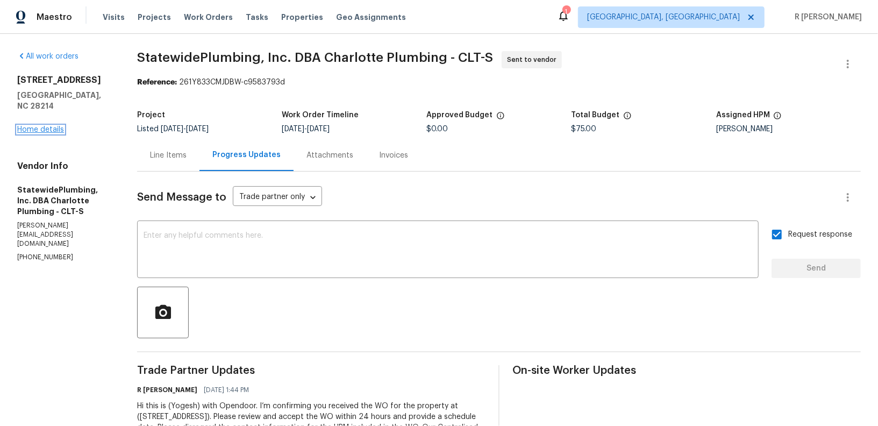
click at [53, 126] on link "Home details" at bounding box center [40, 130] width 47 height 8
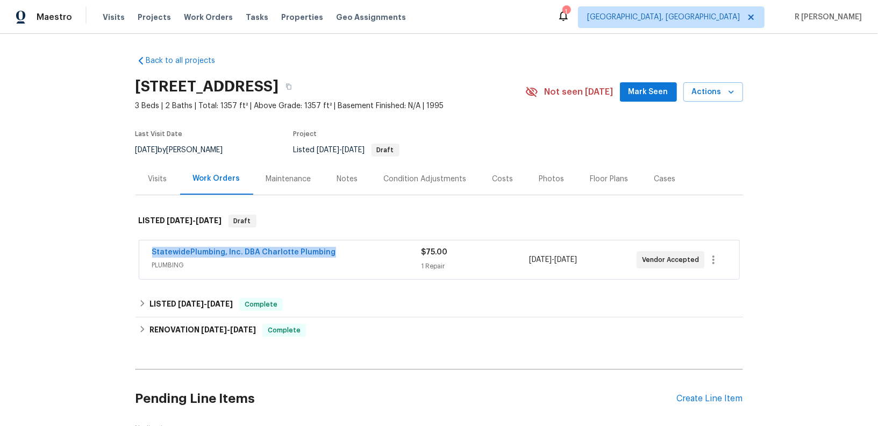
drag, startPoint x: 337, startPoint y: 257, endPoint x: 149, endPoint y: 246, distance: 188.5
click at [149, 246] on div "StatewidePlumbing, Inc. DBA Charlotte Plumbing PLUMBING $75.00 1 Repair 8/11/20…" at bounding box center [439, 259] width 600 height 39
copy link "StatewidePlumbing, Inc. DBA Charlotte Plumbing"
click at [382, 253] on div "StatewidePlumbing, Inc. DBA Charlotte Plumbing" at bounding box center [286, 253] width 269 height 13
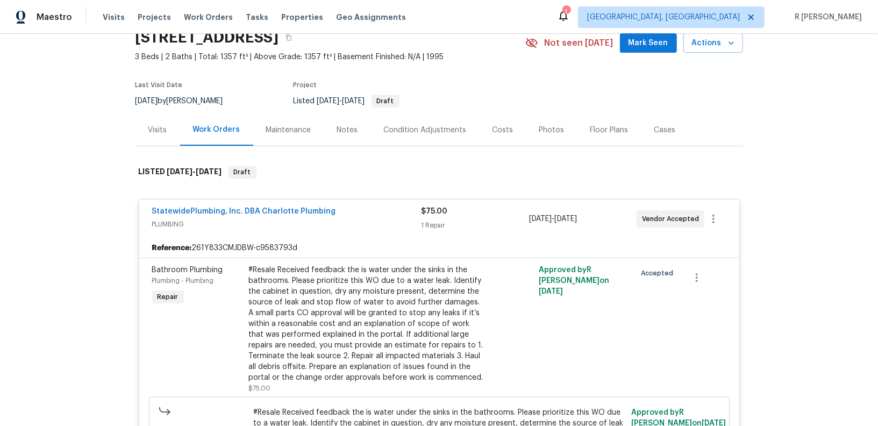
scroll to position [121, 0]
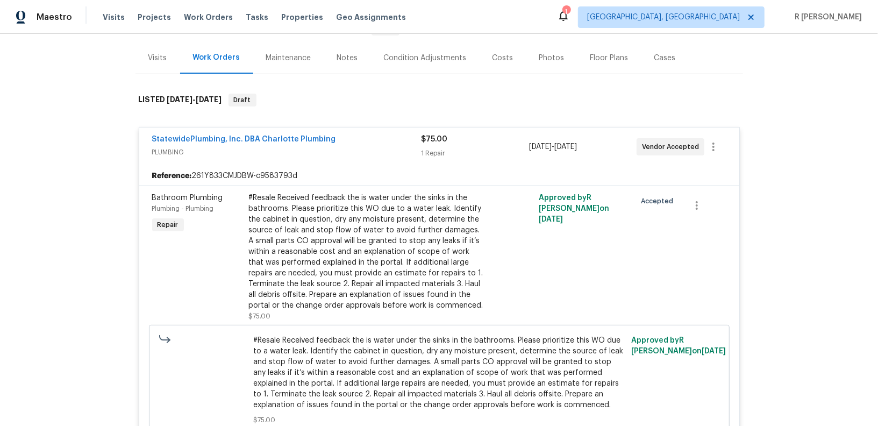
click at [349, 239] on div "#Resale Received feedback the is water under the sinks in the bathrooms. Please…" at bounding box center [367, 252] width 236 height 118
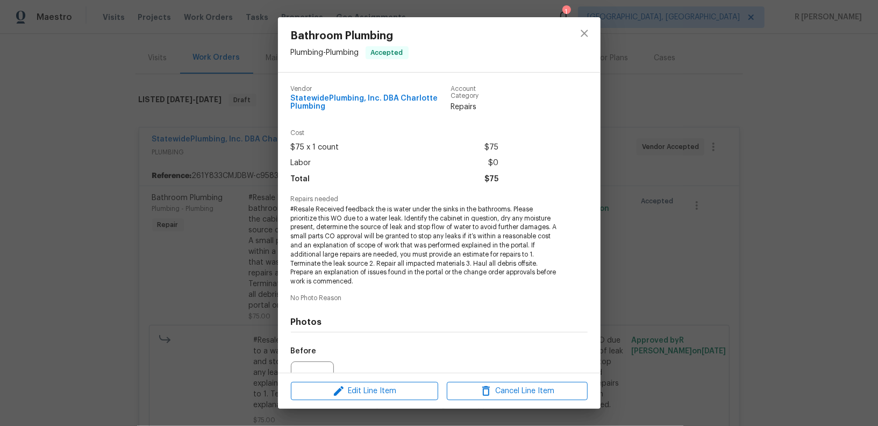
click at [368, 221] on span "#Resale Received feedback the is water under the sinks in the bathrooms. Please…" at bounding box center [424, 245] width 267 height 81
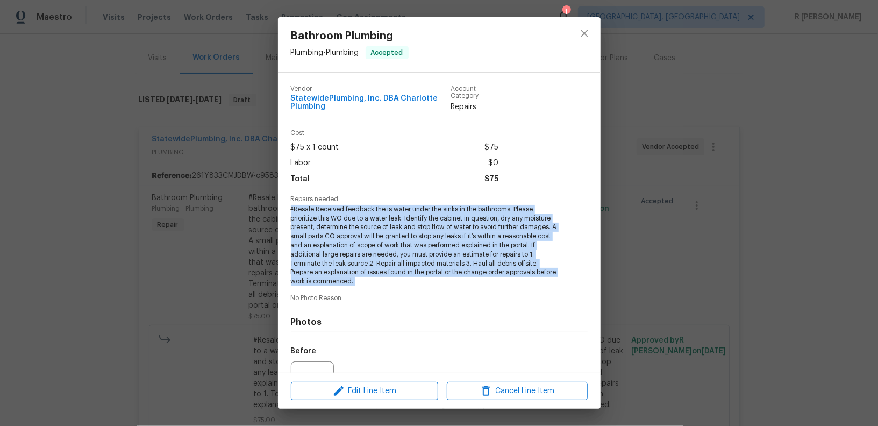
click at [368, 221] on span "#Resale Received feedback the is water under the sinks in the bathrooms. Please…" at bounding box center [424, 245] width 267 height 81
copy span "#Resale Received feedback the is water under the sinks in the bathrooms. Please…"
click at [593, 33] on button "close" at bounding box center [585, 33] width 26 height 26
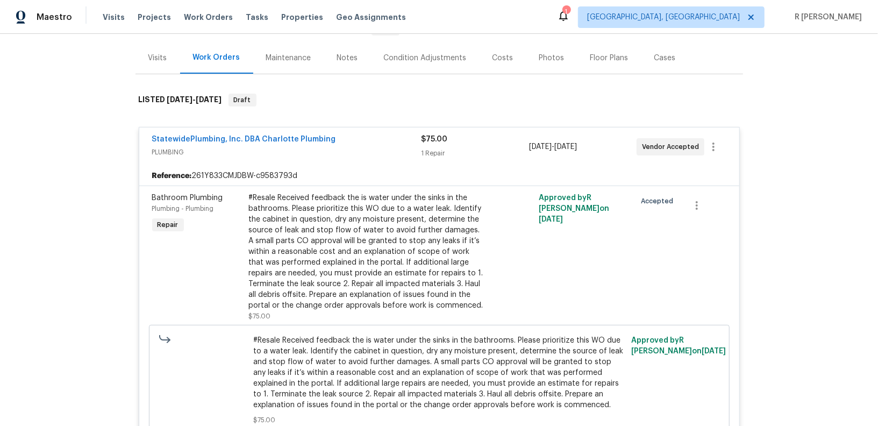
scroll to position [0, 0]
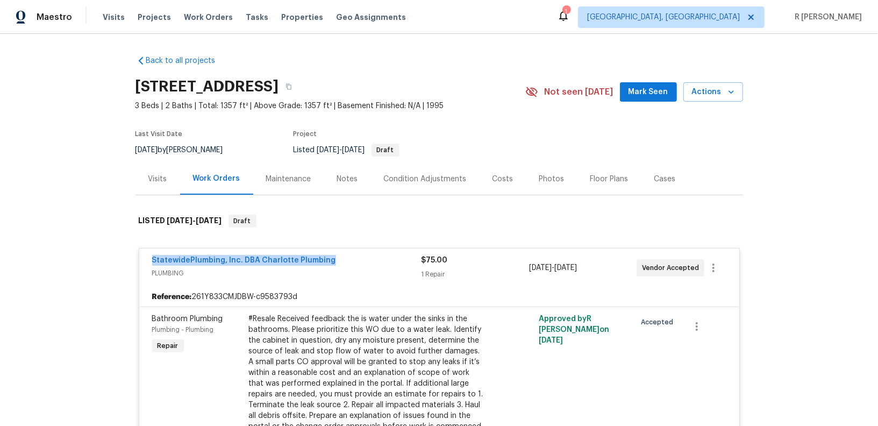
drag, startPoint x: 335, startPoint y: 257, endPoint x: 102, endPoint y: 257, distance: 232.9
click at [102, 257] on div "Back to all projects 5912 Black Bear Ct, Charlotte, NC 28214 3 Beds | 2 Baths |…" at bounding box center [439, 230] width 878 height 392
copy link "StatewidePlumbing, Inc. DBA Charlotte Plumbing"
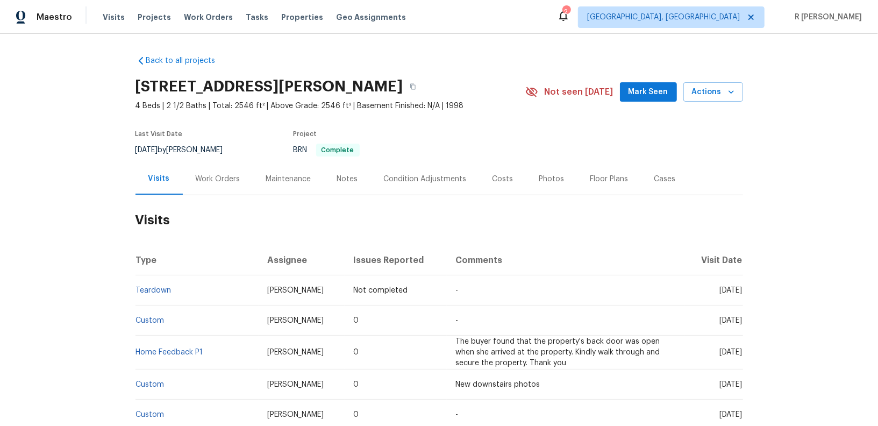
click at [223, 182] on div "Work Orders" at bounding box center [218, 179] width 45 height 11
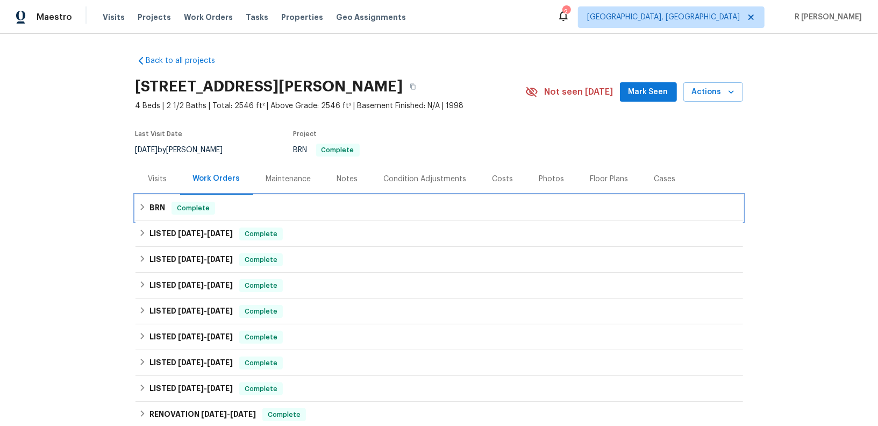
click at [244, 210] on div "BRN Complete" at bounding box center [439, 208] width 601 height 13
